Goal: Task Accomplishment & Management: Manage account settings

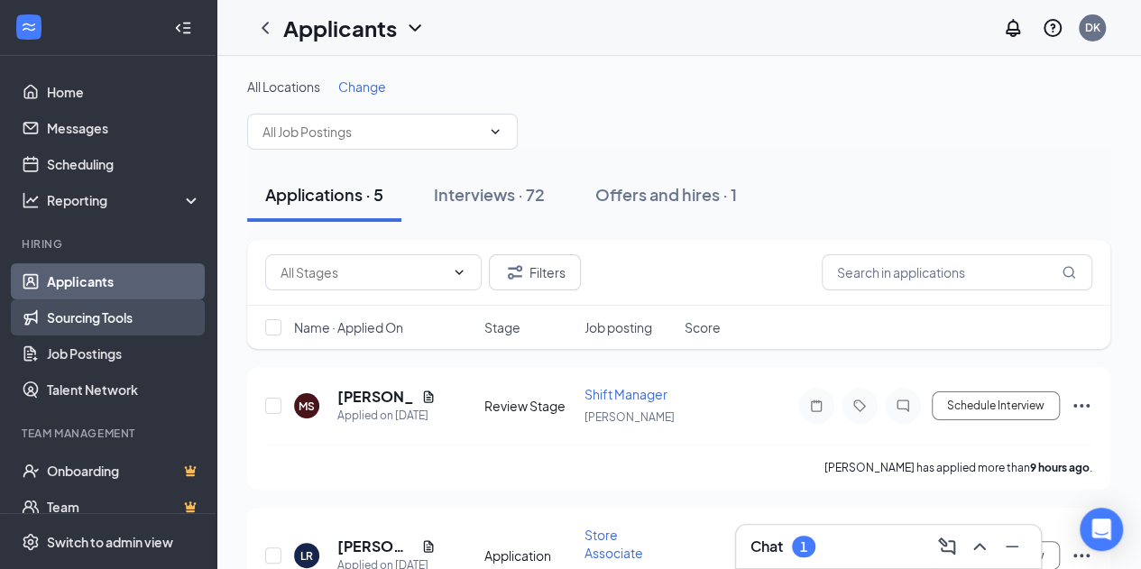
click at [109, 335] on link "Sourcing Tools" at bounding box center [124, 317] width 154 height 36
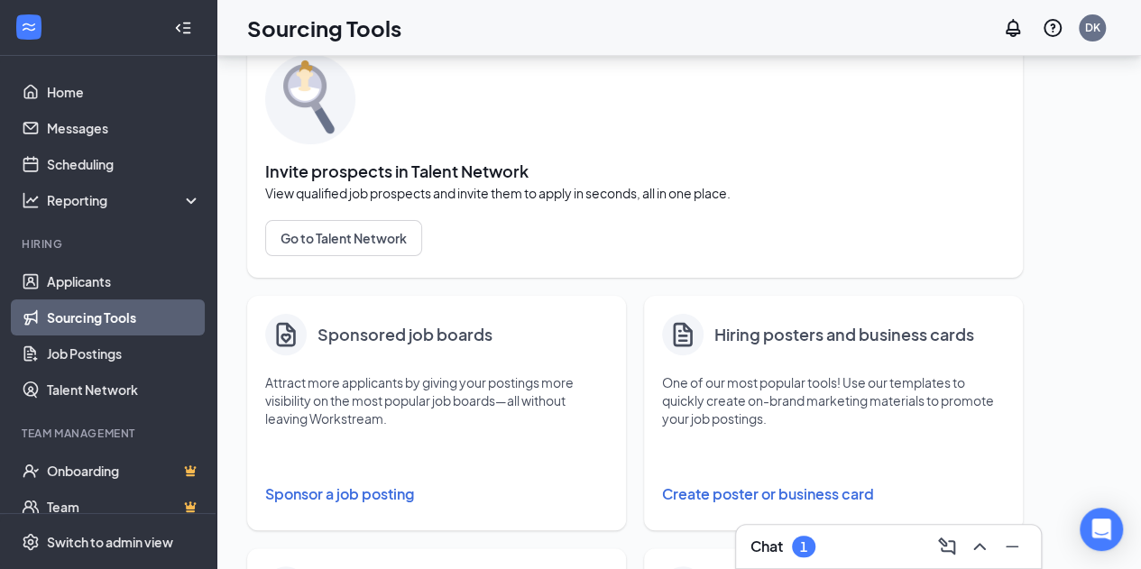
scroll to position [83, 0]
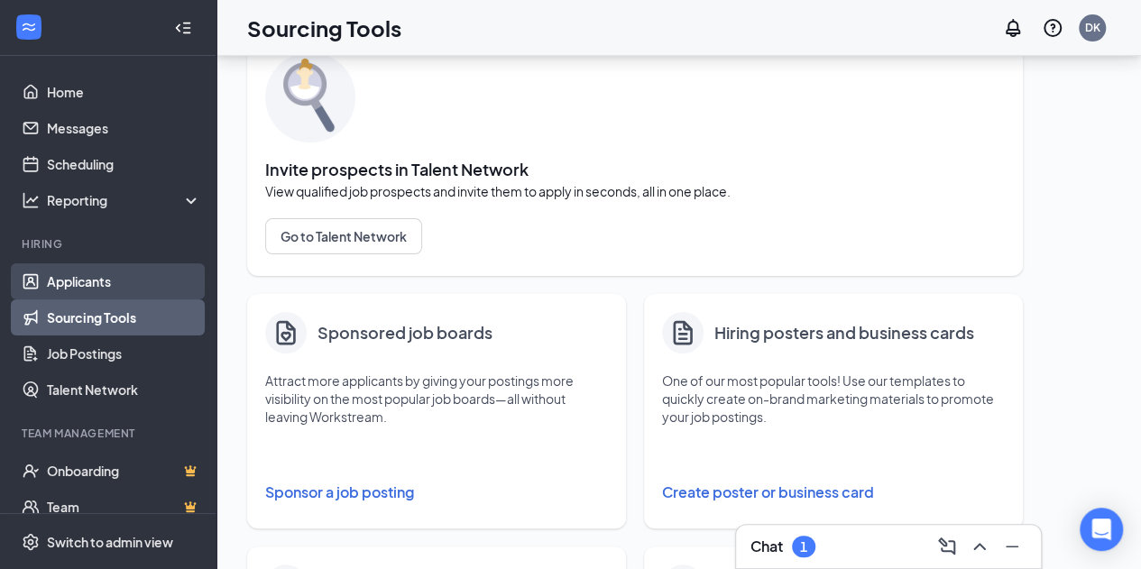
click at [88, 291] on link "Applicants" at bounding box center [124, 281] width 154 height 36
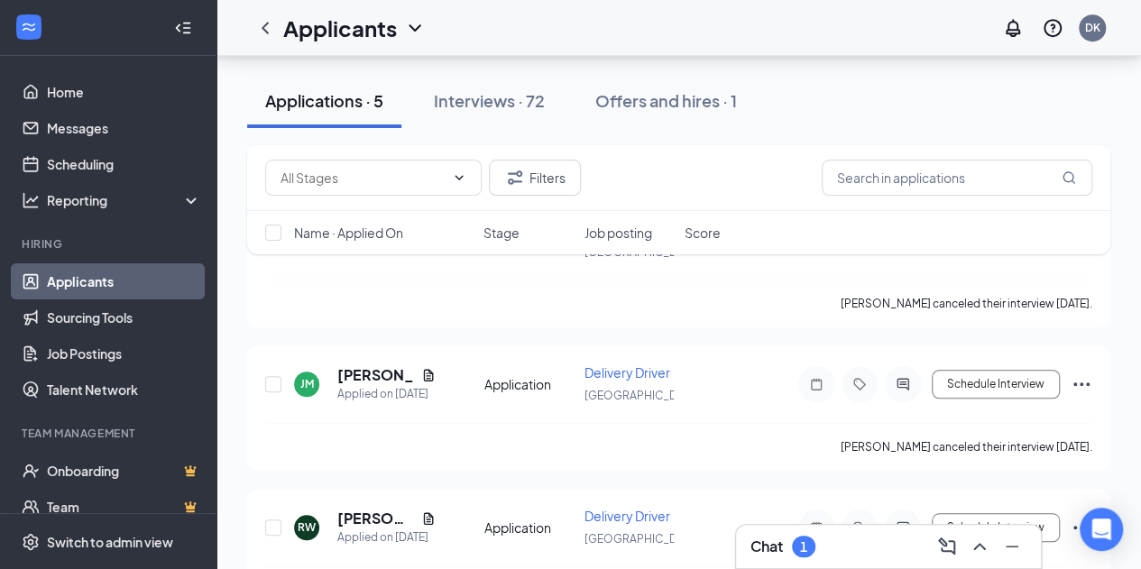
scroll to position [543, 0]
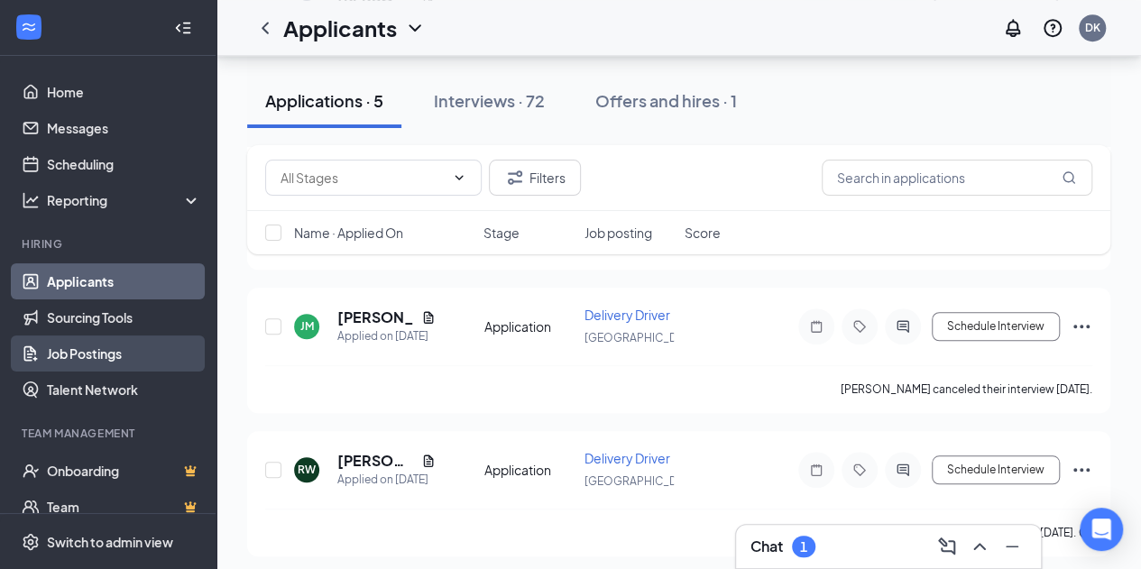
click at [138, 357] on link "Job Postings" at bounding box center [124, 353] width 154 height 36
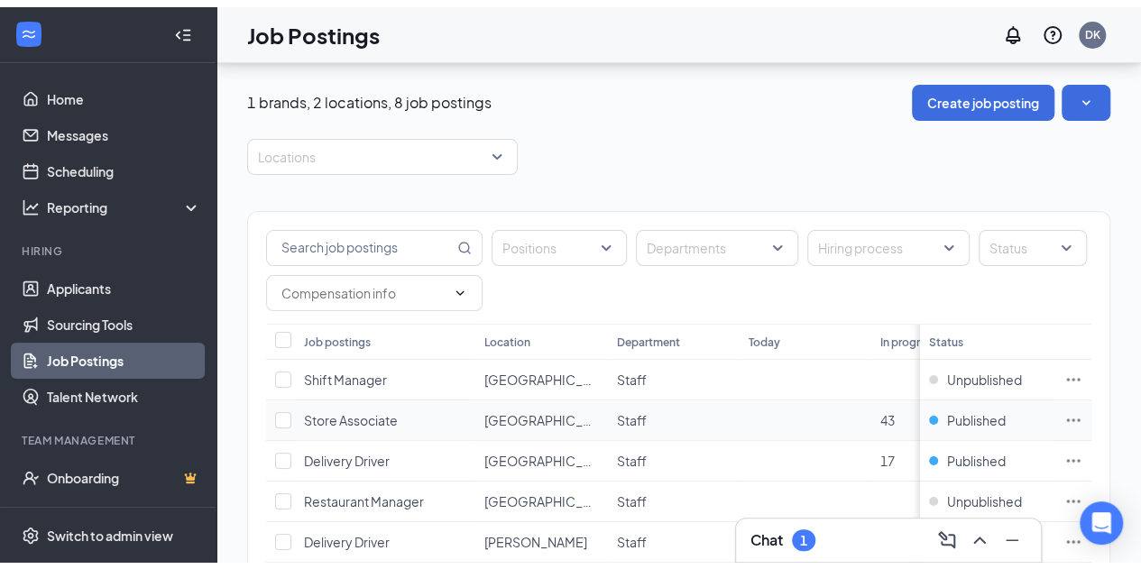
scroll to position [220, 0]
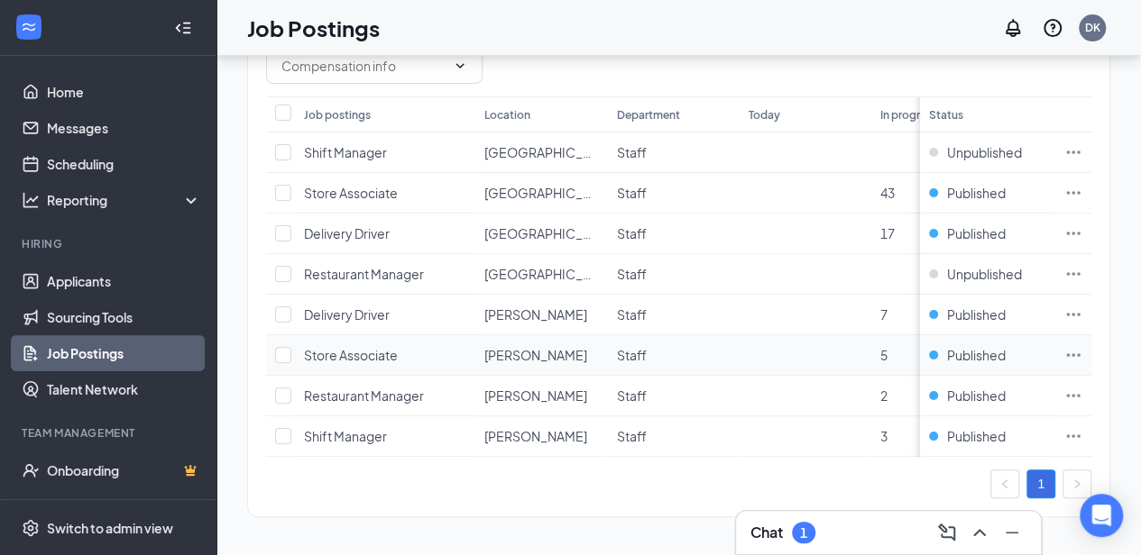
click at [346, 356] on span "Store Associate" at bounding box center [351, 355] width 94 height 16
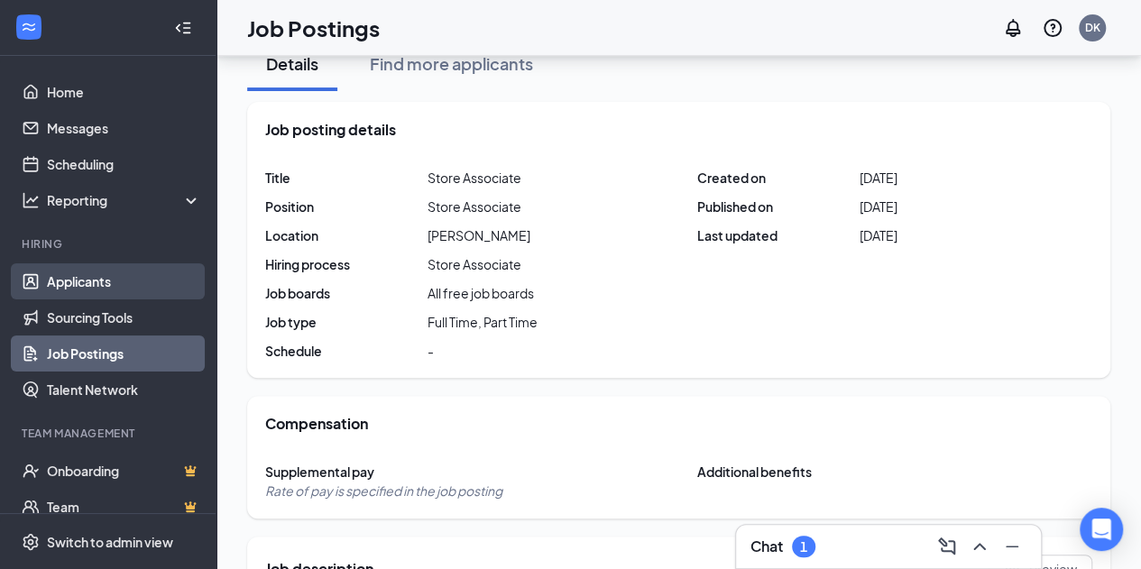
click at [115, 291] on link "Applicants" at bounding box center [124, 281] width 154 height 36
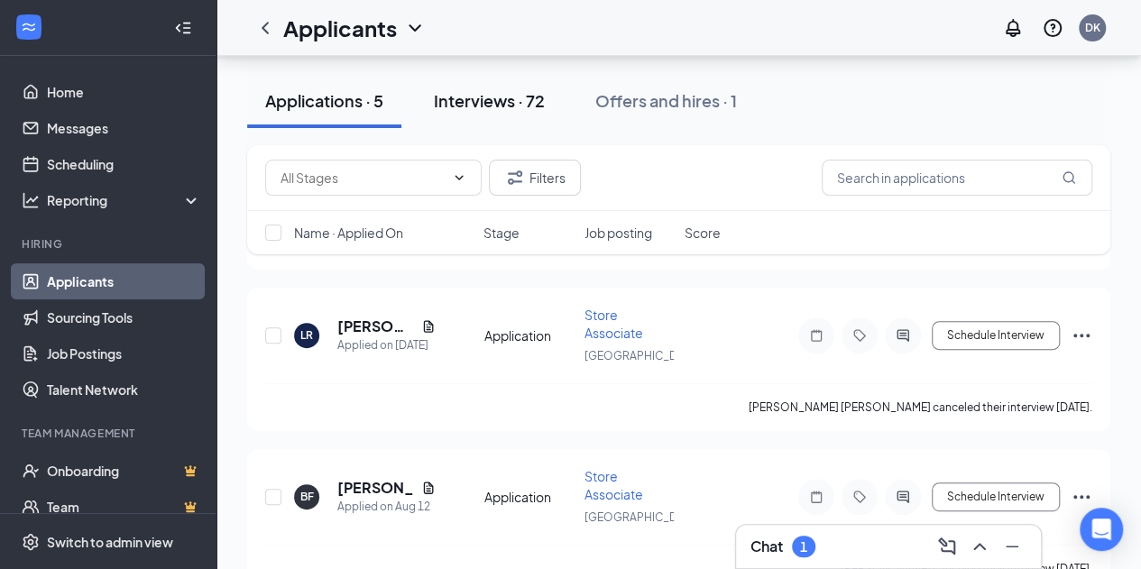
click at [481, 106] on div "Interviews · 72" at bounding box center [489, 100] width 111 height 23
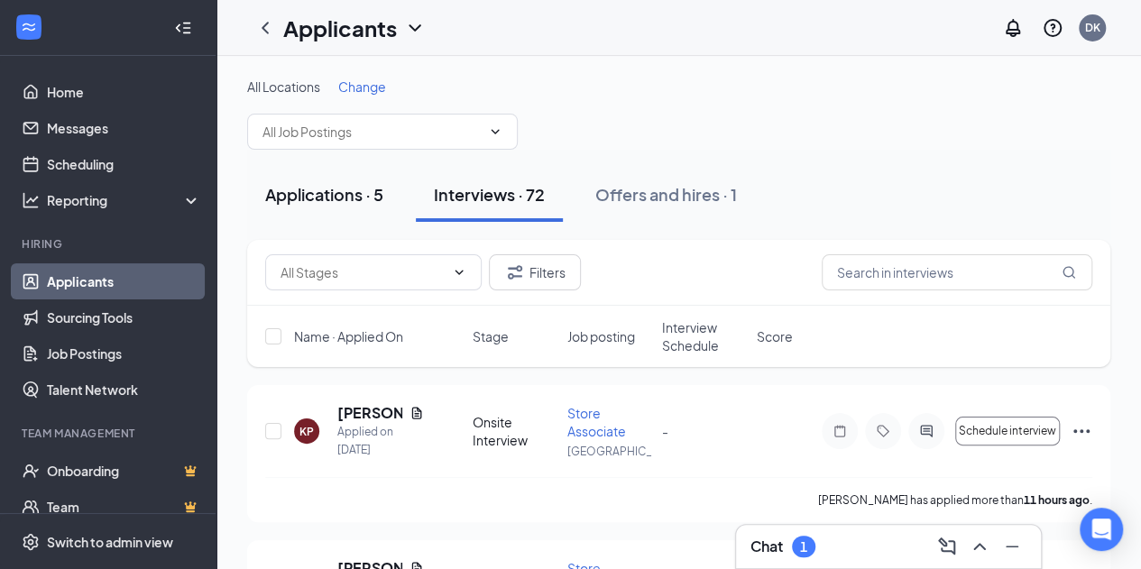
click at [348, 177] on button "Applications · 5" at bounding box center [324, 195] width 154 height 54
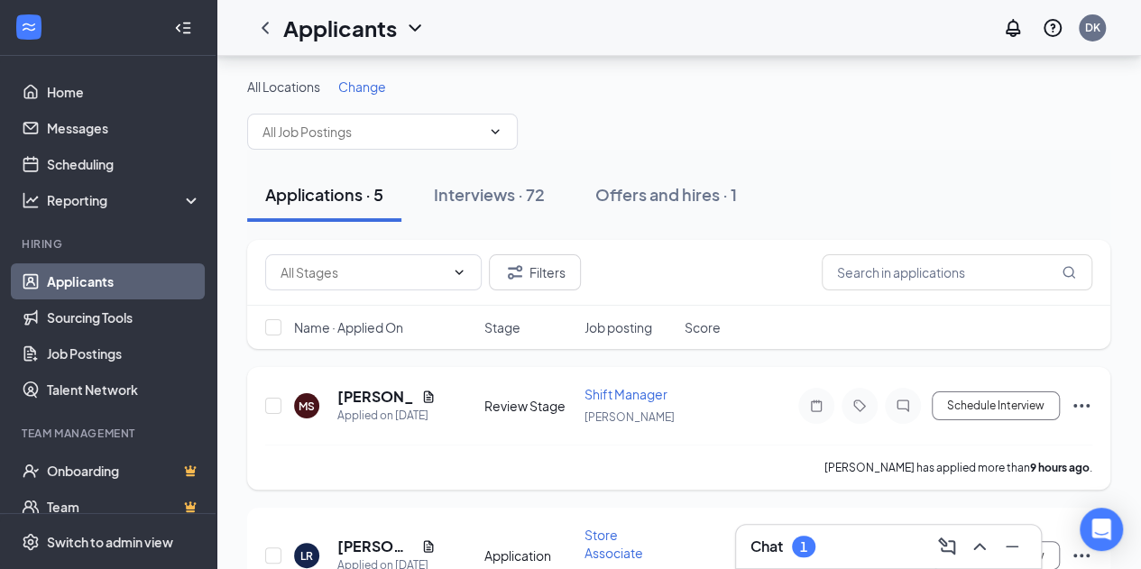
scroll to position [89, 0]
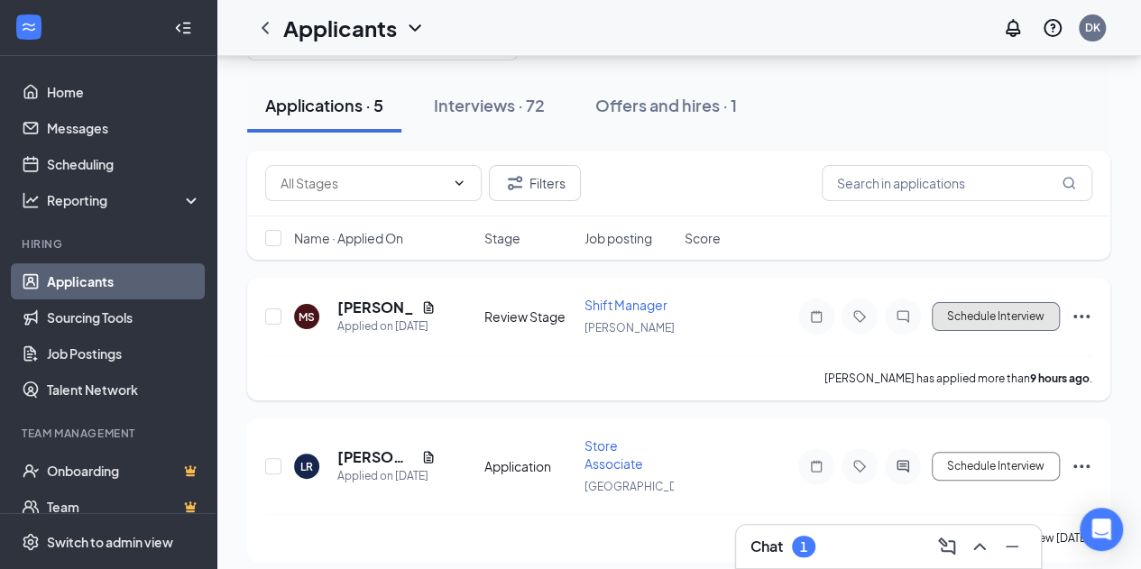
click at [1015, 312] on button "Schedule Interview" at bounding box center [995, 316] width 128 height 29
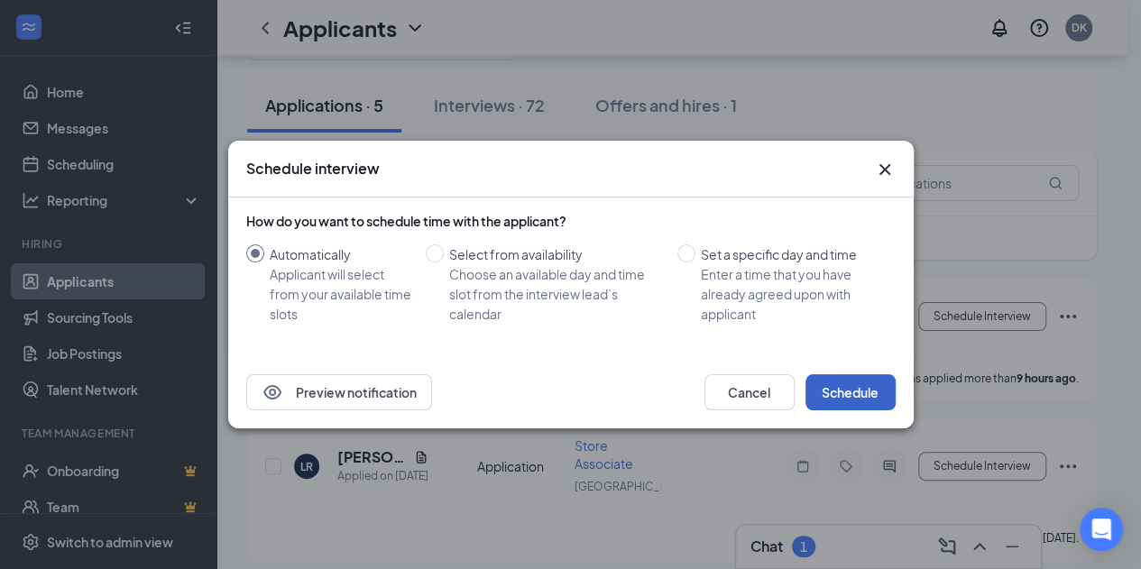
click at [842, 390] on button "Schedule" at bounding box center [850, 392] width 90 height 36
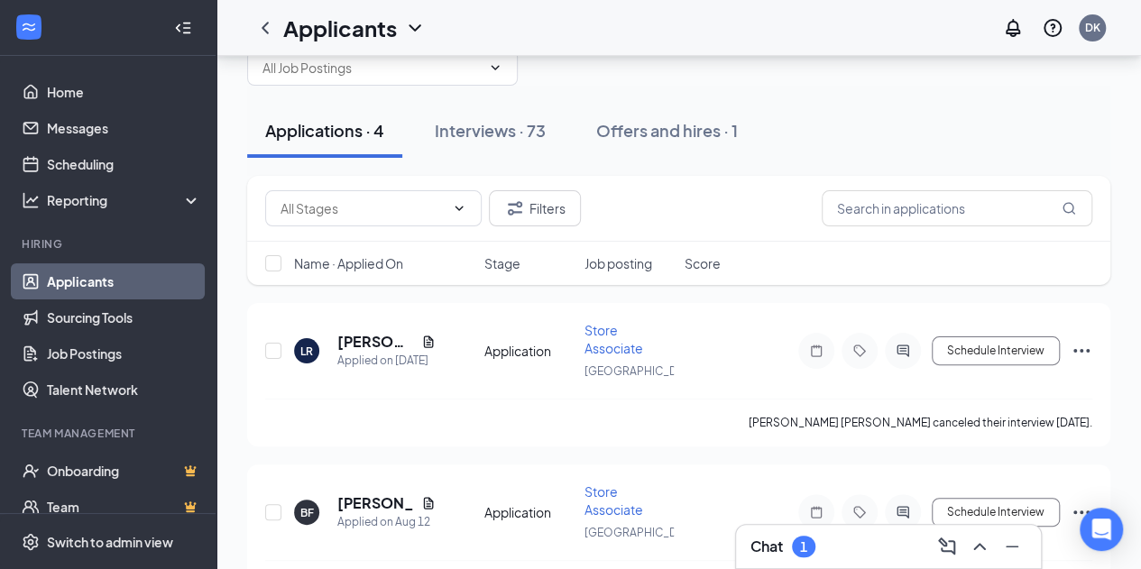
scroll to position [0, 0]
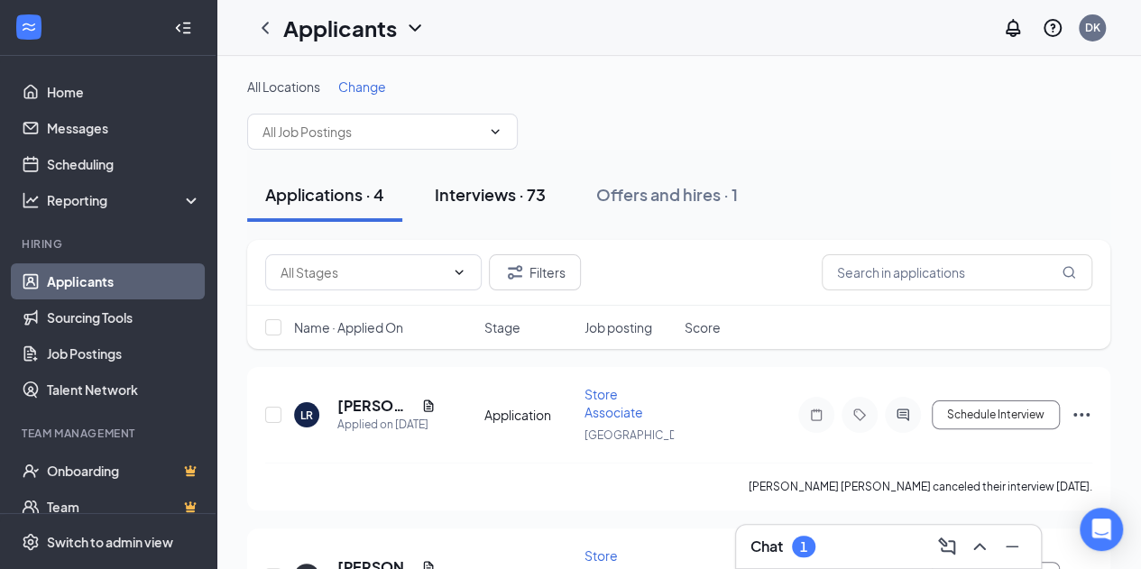
click at [511, 179] on button "Interviews · 73" at bounding box center [490, 195] width 147 height 54
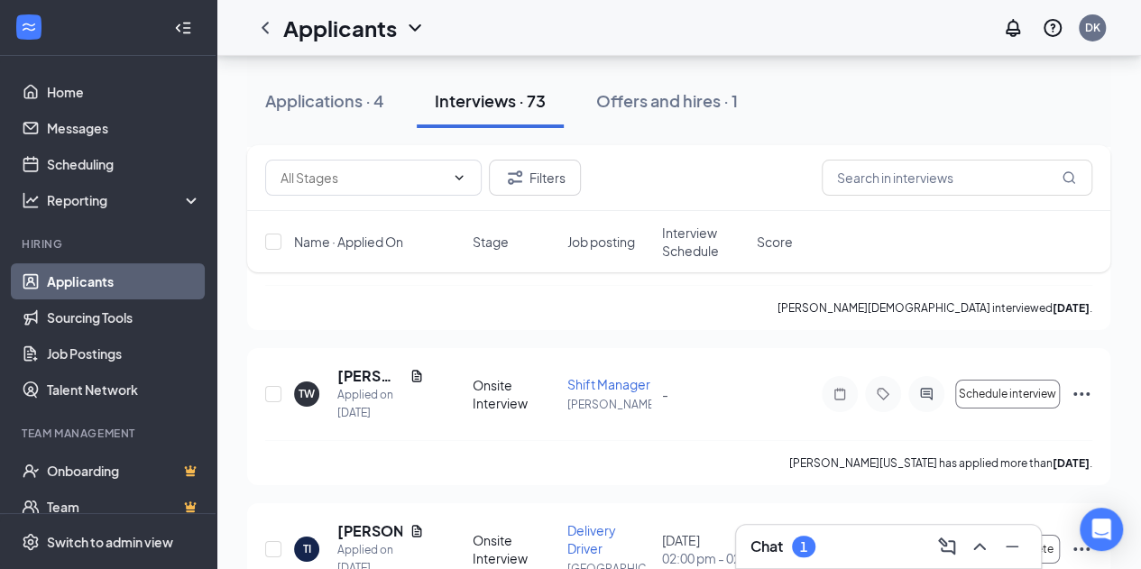
scroll to position [2988, 0]
